Goal: Use online tool/utility: Utilize a website feature to perform a specific function

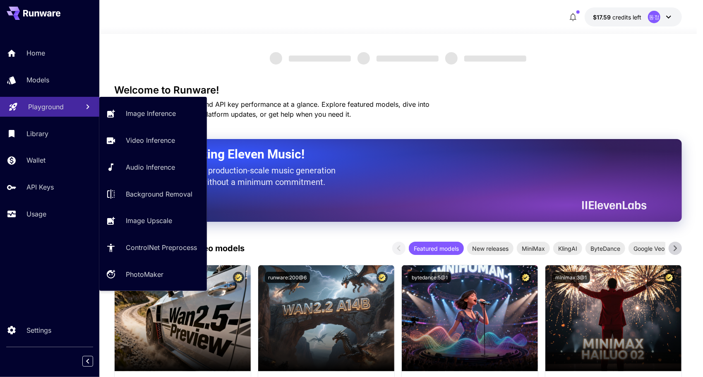
click at [43, 108] on p "Playground" at bounding box center [46, 107] width 36 height 10
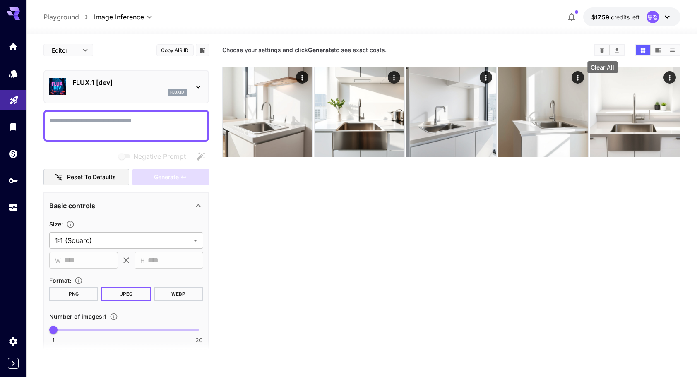
click at [602, 48] on icon "Clear All" at bounding box center [602, 50] width 6 height 6
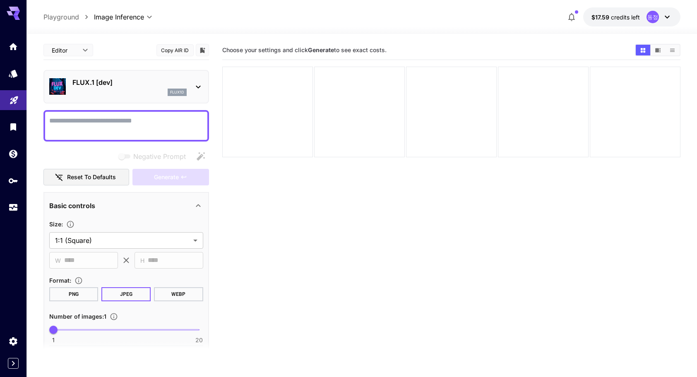
click at [116, 124] on textarea "Negative Prompt" at bounding box center [126, 126] width 154 height 20
paste textarea "**********"
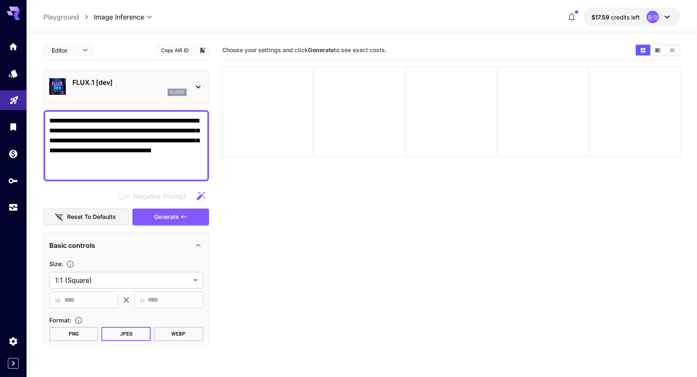
type textarea "**********"
click at [196, 84] on icon at bounding box center [198, 87] width 10 height 10
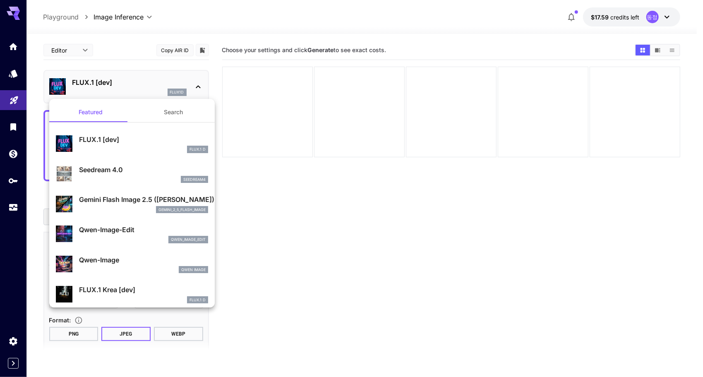
click at [105, 166] on p "Seedream 4.0" at bounding box center [143, 170] width 129 height 10
type input "**********"
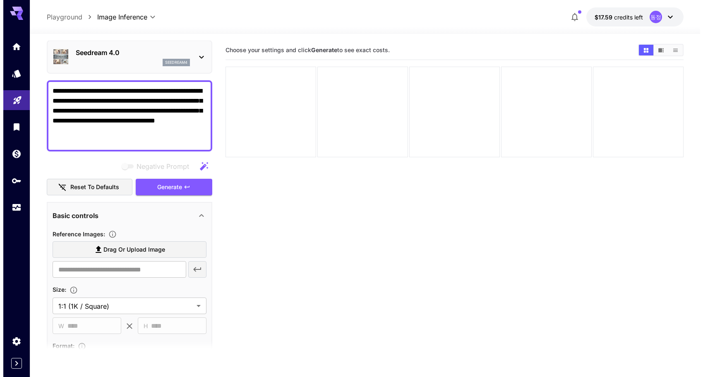
scroll to position [22, 0]
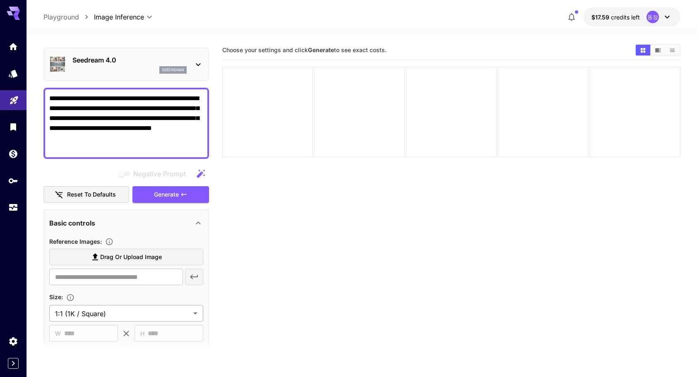
click at [190, 312] on body "**********" at bounding box center [348, 221] width 697 height 442
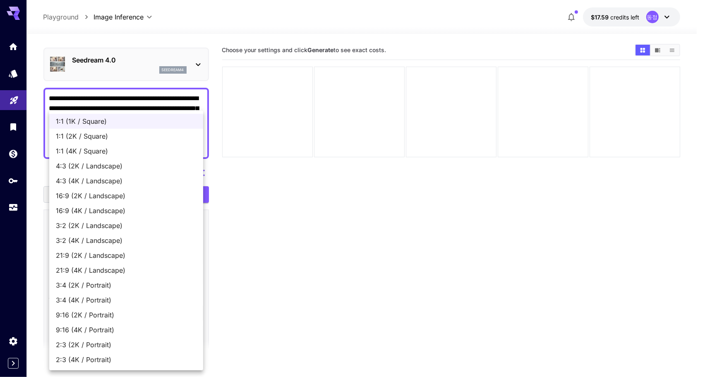
click at [293, 226] on div at bounding box center [351, 188] width 703 height 377
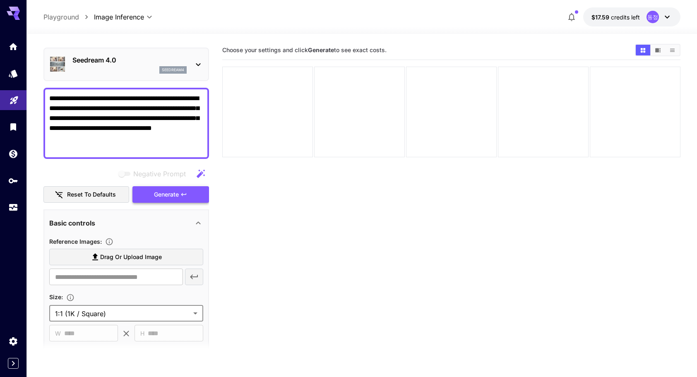
click at [187, 191] on icon "button" at bounding box center [183, 194] width 7 height 7
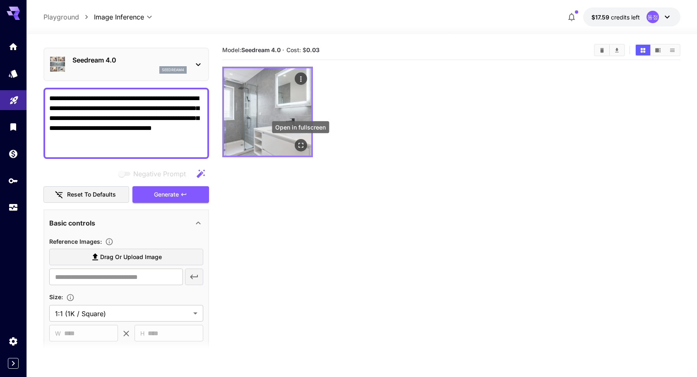
click at [297, 143] on icon "Open in fullscreen" at bounding box center [300, 145] width 8 height 8
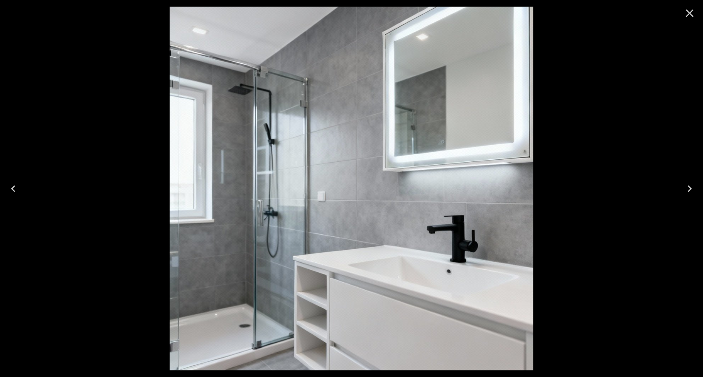
click at [689, 16] on icon "Close" at bounding box center [689, 13] width 13 height 13
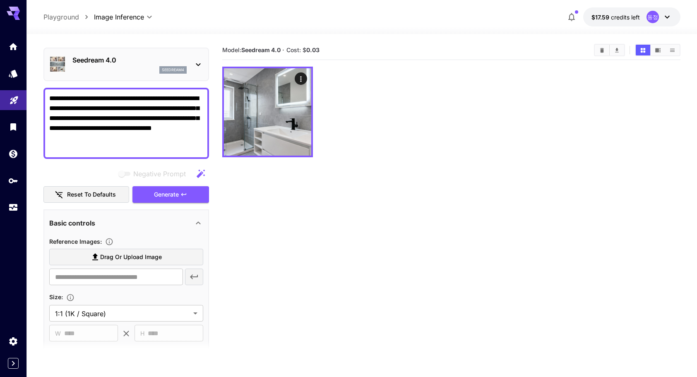
click at [204, 64] on div "Seedream 4.0 seedream4" at bounding box center [126, 65] width 166 height 34
click at [199, 64] on icon at bounding box center [198, 64] width 5 height 3
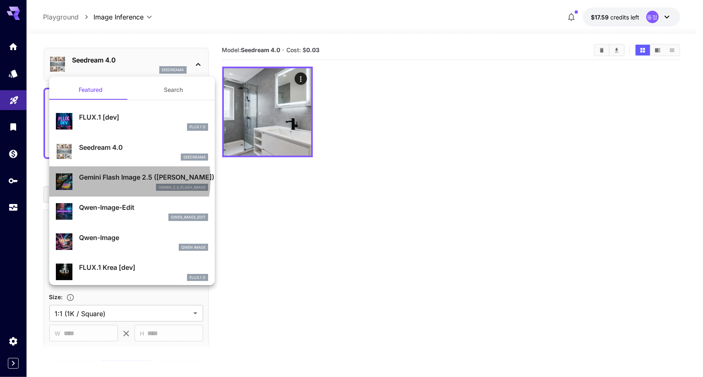
click at [115, 179] on p "Gemini Flash Image 2.5 ([PERSON_NAME])" at bounding box center [143, 177] width 129 height 10
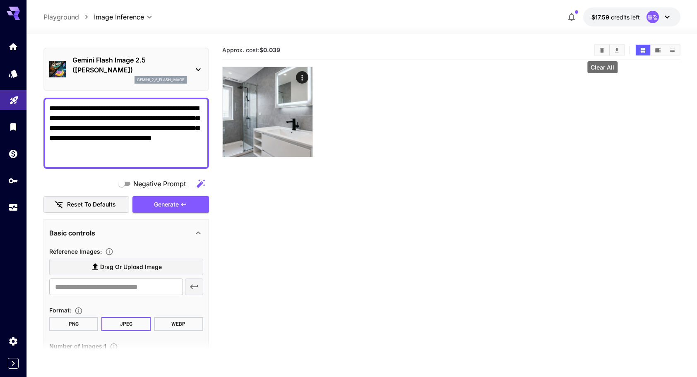
click at [602, 51] on icon "Clear All" at bounding box center [602, 50] width 4 height 5
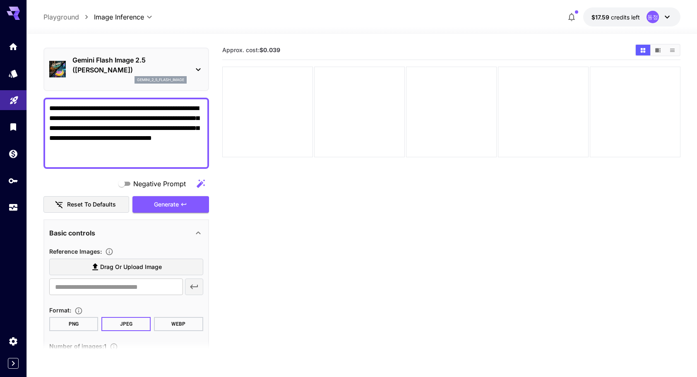
click at [195, 67] on icon at bounding box center [198, 70] width 10 height 10
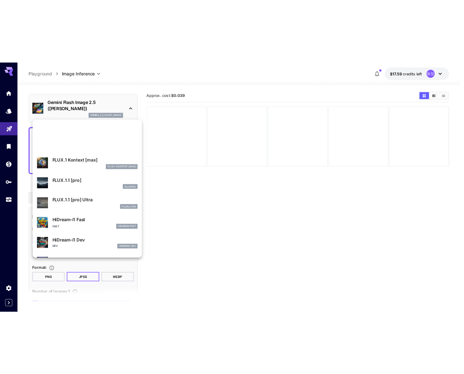
scroll to position [669, 0]
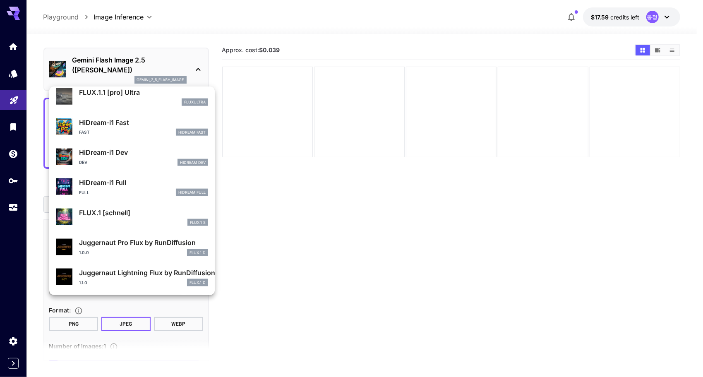
click at [125, 217] on p "FLUX.1 [schnell]" at bounding box center [143, 213] width 129 height 10
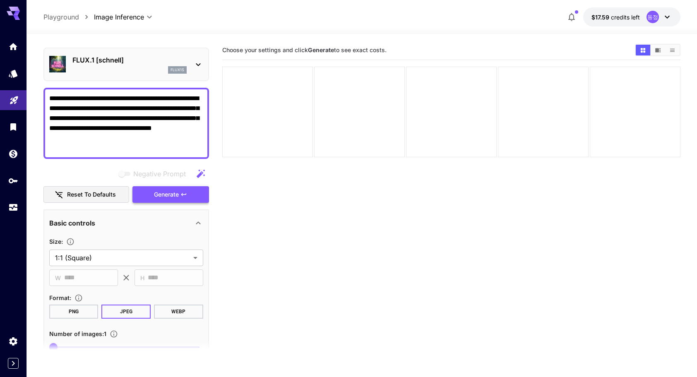
click at [161, 195] on span "Generate" at bounding box center [166, 195] width 25 height 10
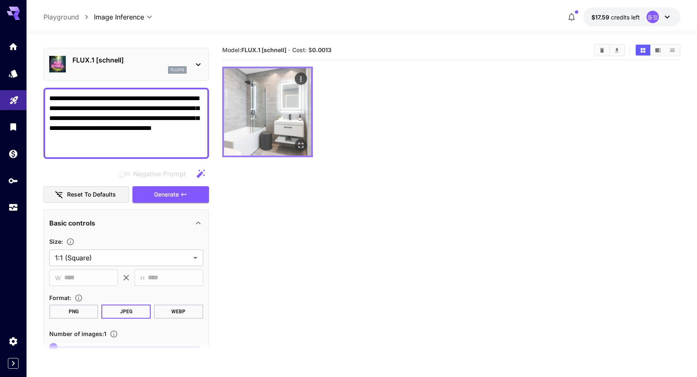
click at [300, 141] on icon "Open in fullscreen" at bounding box center [300, 145] width 8 height 8
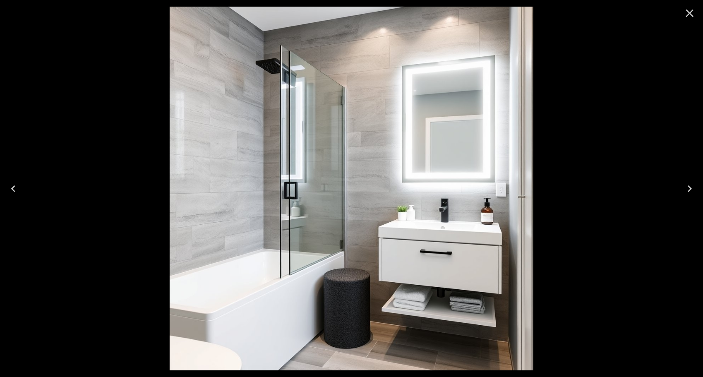
click at [690, 15] on icon "Close" at bounding box center [689, 13] width 13 height 13
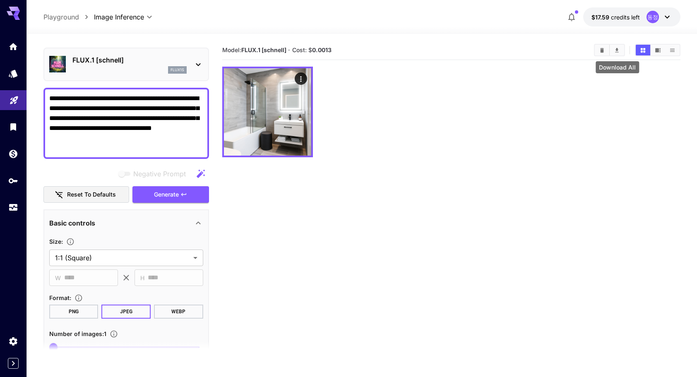
click at [619, 48] on icon "Download All" at bounding box center [617, 50] width 6 height 6
click at [590, 109] on div at bounding box center [451, 112] width 458 height 91
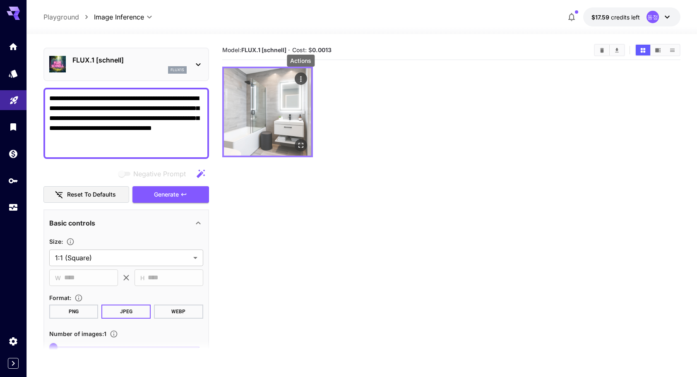
click at [300, 78] on icon "Actions" at bounding box center [300, 78] width 1 height 5
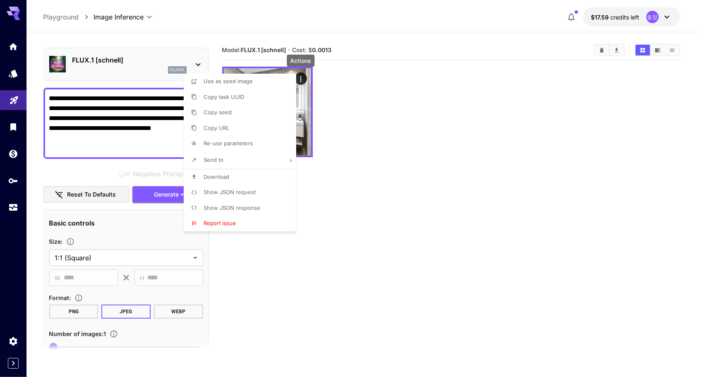
click at [243, 178] on li "Download" at bounding box center [243, 177] width 118 height 16
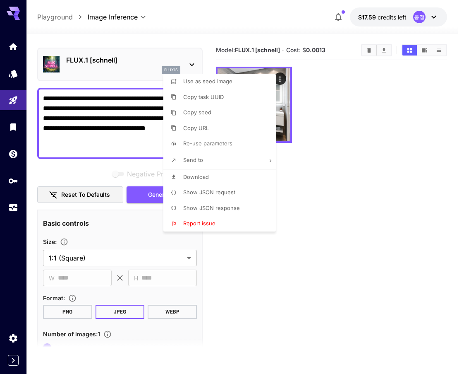
click at [119, 137] on div at bounding box center [232, 187] width 464 height 374
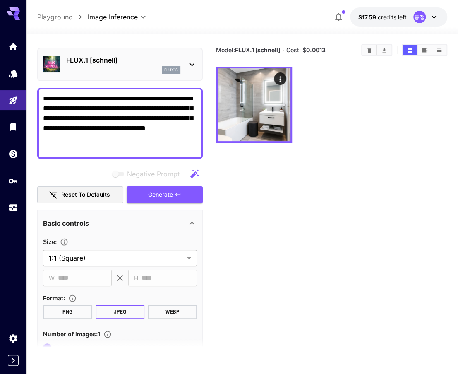
click at [120, 130] on textarea "**********" at bounding box center [120, 124] width 154 height 60
paste textarea
click at [193, 62] on icon at bounding box center [192, 65] width 10 height 10
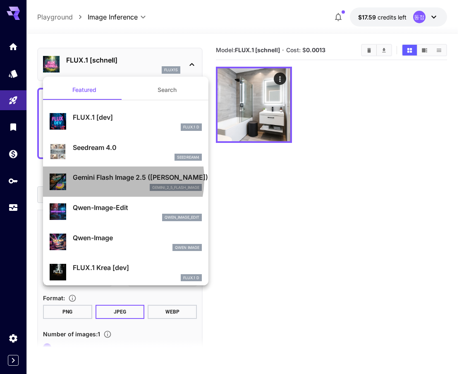
click at [111, 179] on p "Gemini Flash Image 2.5 ([PERSON_NAME])" at bounding box center [137, 177] width 129 height 10
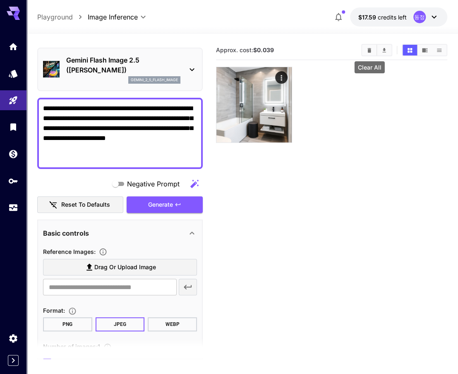
click at [367, 48] on icon "Clear All" at bounding box center [369, 50] width 6 height 6
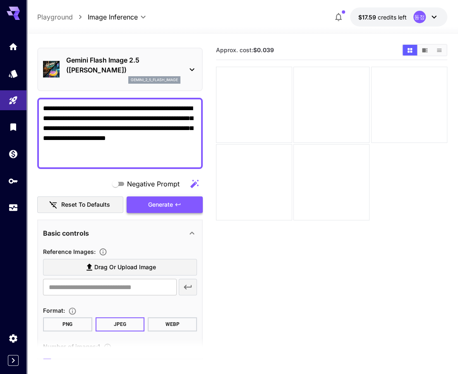
click at [166, 203] on span "Generate" at bounding box center [160, 204] width 25 height 10
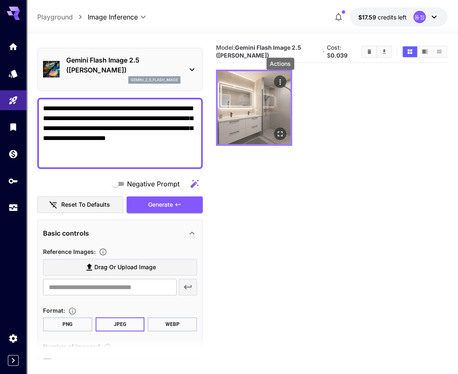
click at [282, 83] on icon "Actions" at bounding box center [280, 82] width 8 height 8
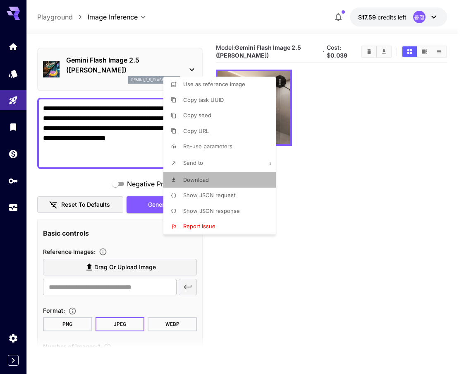
click at [236, 180] on li "Download" at bounding box center [222, 180] width 118 height 16
click at [291, 343] on div at bounding box center [232, 187] width 464 height 374
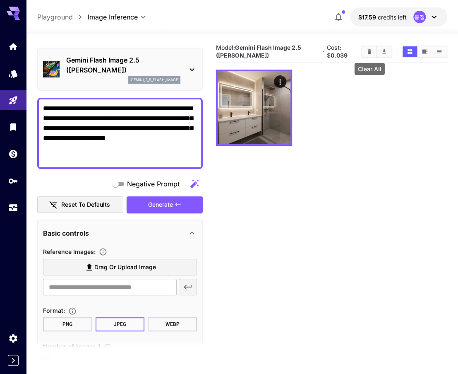
click at [370, 51] on icon "Clear All" at bounding box center [369, 51] width 4 height 5
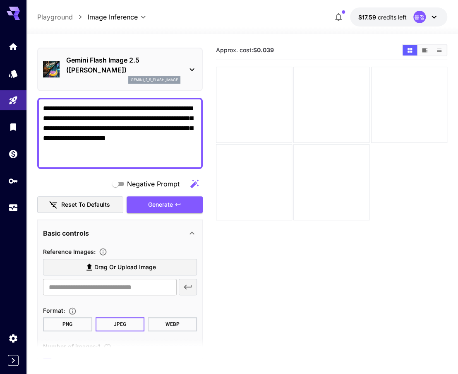
click at [146, 134] on textarea "**********" at bounding box center [120, 133] width 154 height 60
paste textarea
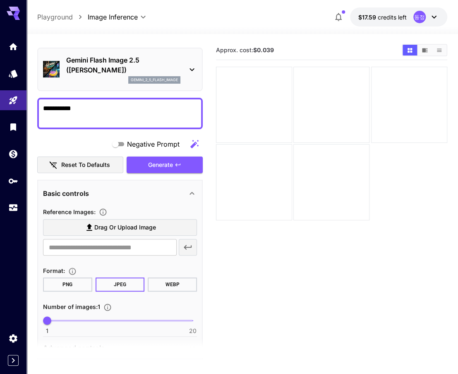
click at [120, 107] on textarea "**********" at bounding box center [120, 113] width 154 height 20
paste textarea "**********"
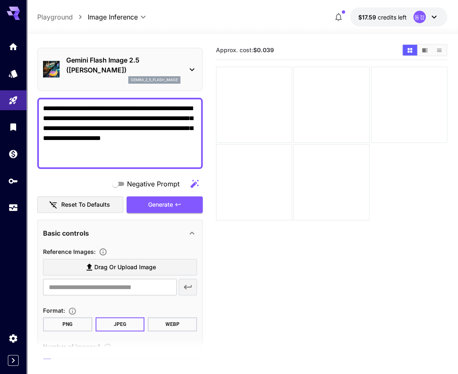
type textarea "**********"
click at [193, 72] on icon at bounding box center [192, 70] width 10 height 10
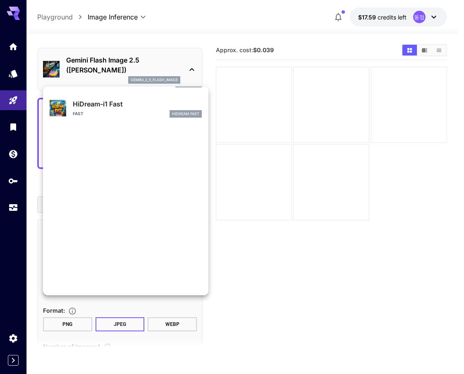
scroll to position [669, 0]
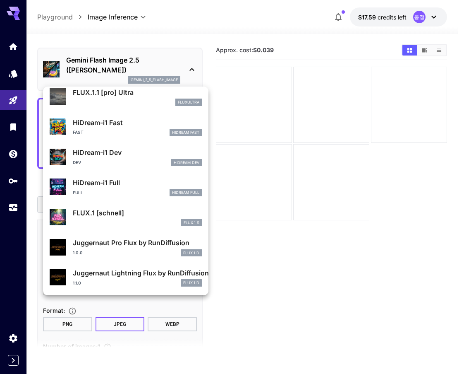
click at [124, 218] on div "FLUX.1 [schnell] FLUX.1 S" at bounding box center [137, 217] width 129 height 19
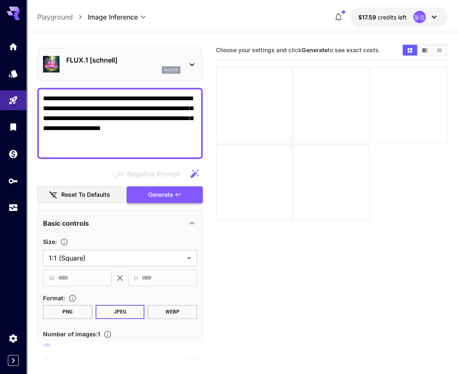
click at [180, 194] on icon "button" at bounding box center [178, 194] width 7 height 7
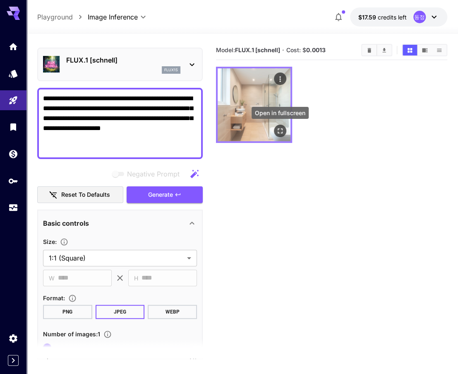
click at [283, 136] on div "Open in fullscreen" at bounding box center [280, 131] width 12 height 12
click at [281, 132] on icon "Open in fullscreen" at bounding box center [280, 131] width 8 height 8
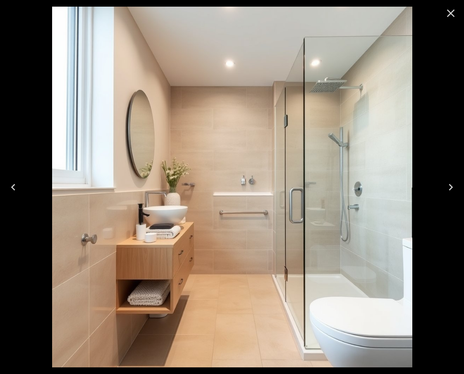
click at [447, 14] on icon "Close" at bounding box center [450, 13] width 13 height 13
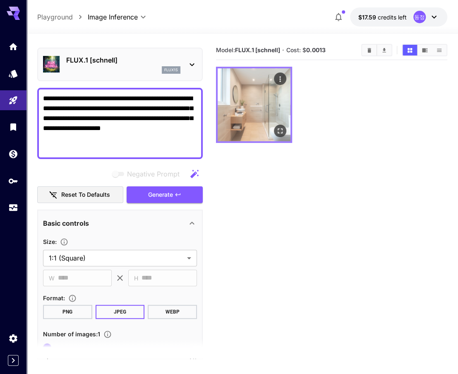
click at [279, 77] on icon "Actions" at bounding box center [280, 79] width 8 height 8
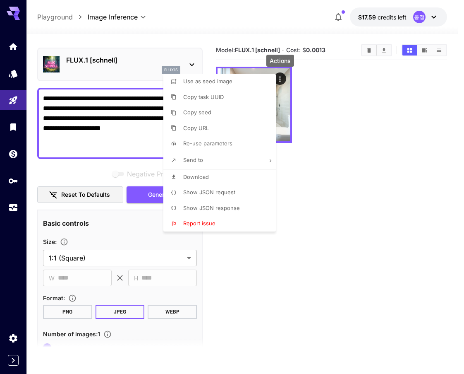
click at [238, 173] on li "Download" at bounding box center [222, 177] width 118 height 16
